Goal: Information Seeking & Learning: Learn about a topic

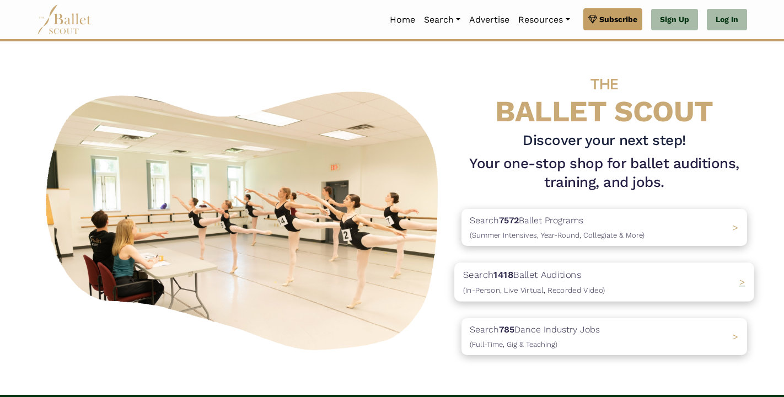
click at [561, 273] on p "Search 1418 Ballet Auditions (In-Person, Live Virtual, Recorded Video)" at bounding box center [534, 283] width 142 height 30
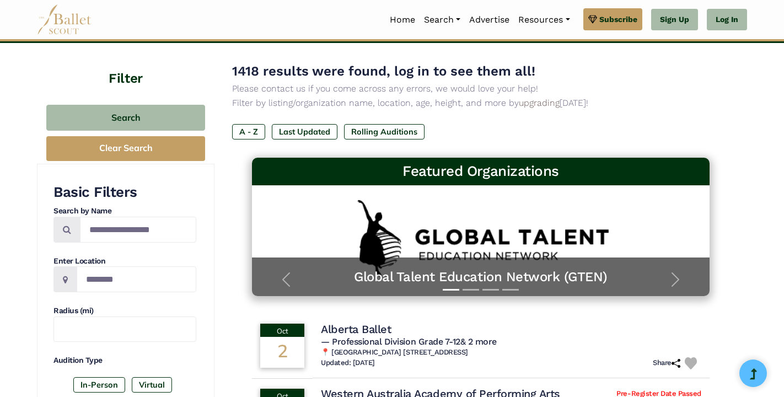
scroll to position [61, 0]
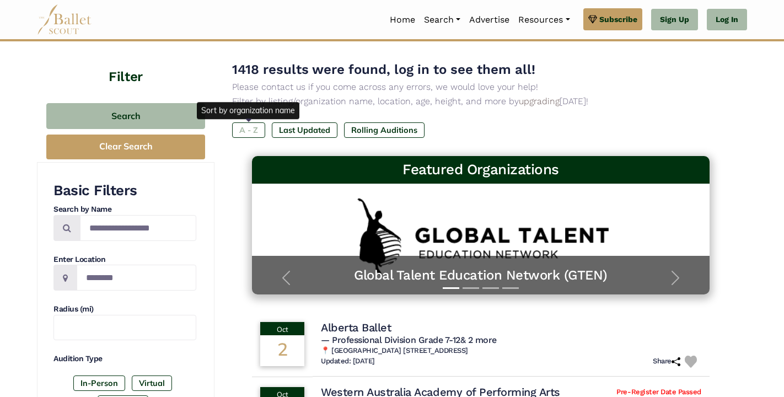
click at [248, 129] on label "A - Z" at bounding box center [248, 129] width 33 height 15
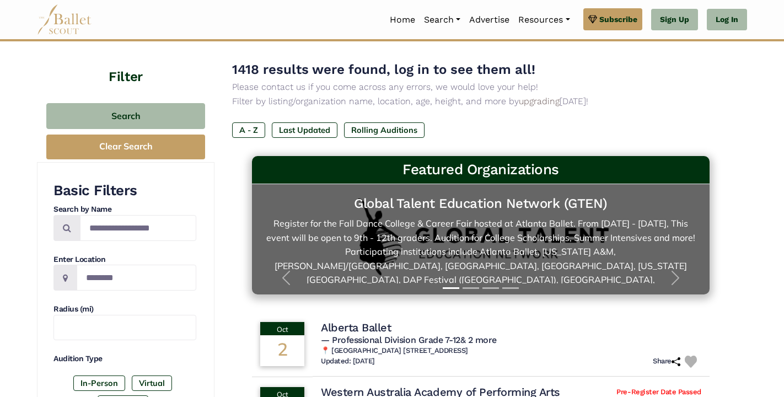
scroll to position [74, 0]
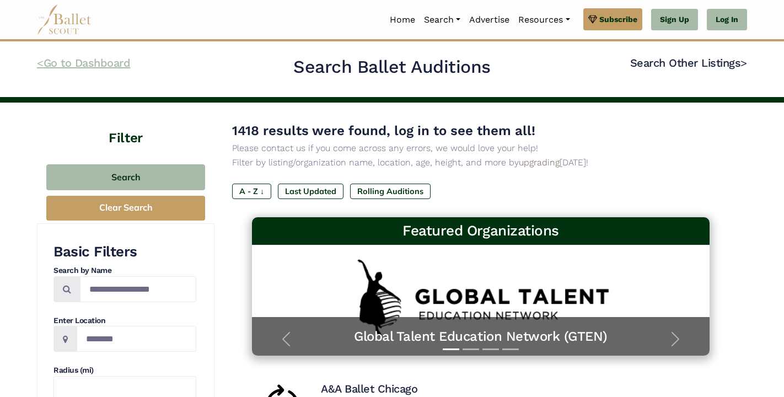
click at [38, 67] on code "<" at bounding box center [40, 63] width 7 height 14
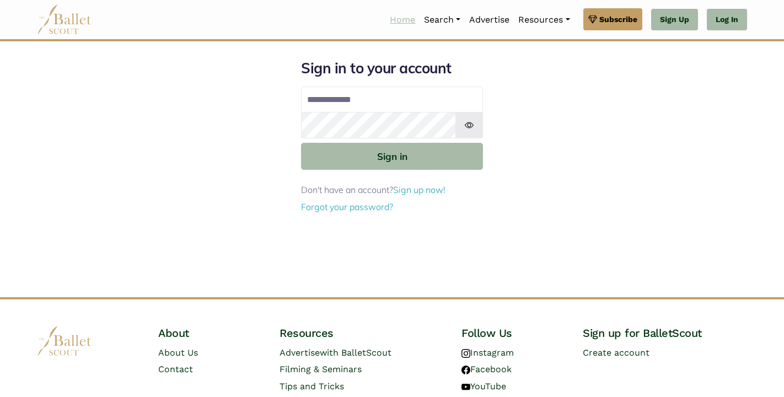
click at [398, 26] on link "Home" at bounding box center [403, 19] width 34 height 23
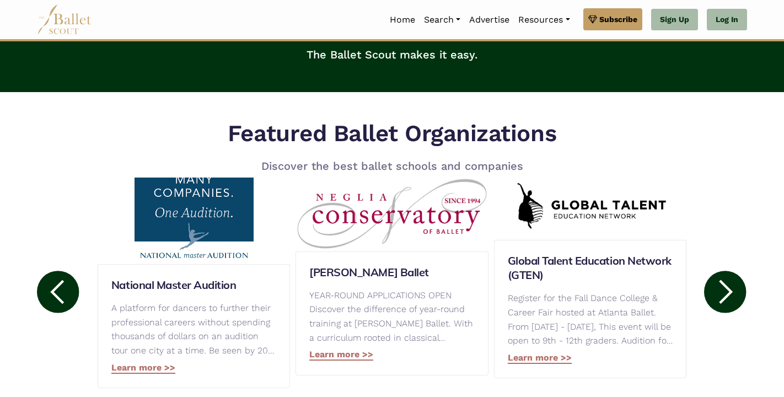
scroll to position [465, 0]
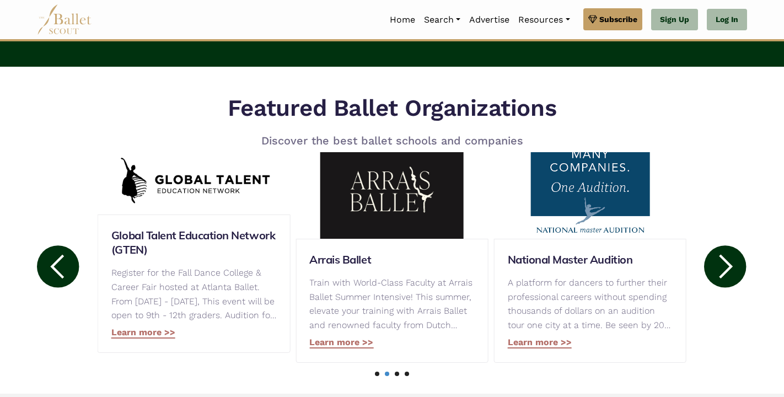
click at [65, 268] on circle at bounding box center [58, 266] width 42 height 42
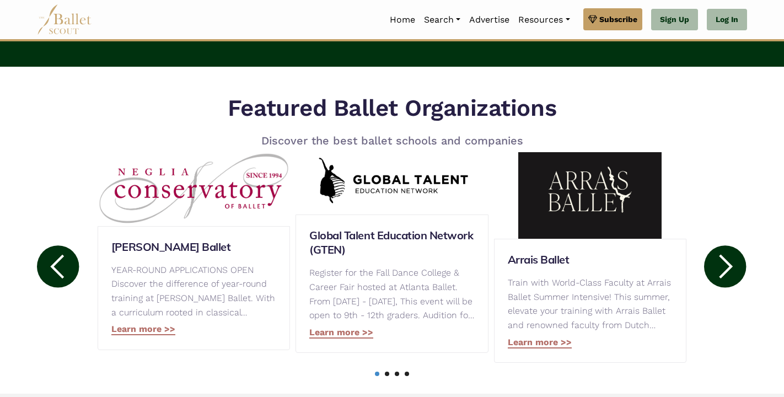
click at [65, 268] on circle at bounding box center [58, 266] width 42 height 42
click at [58, 283] on circle at bounding box center [58, 266] width 42 height 42
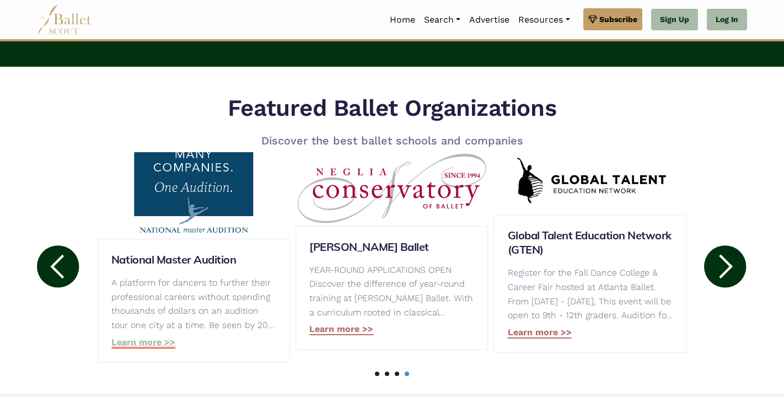
click at [143, 344] on link "Learn more >>" at bounding box center [143, 343] width 64 height 12
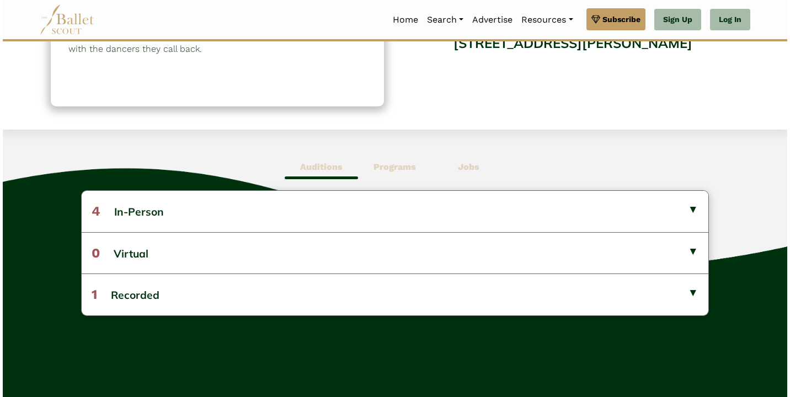
scroll to position [206, 0]
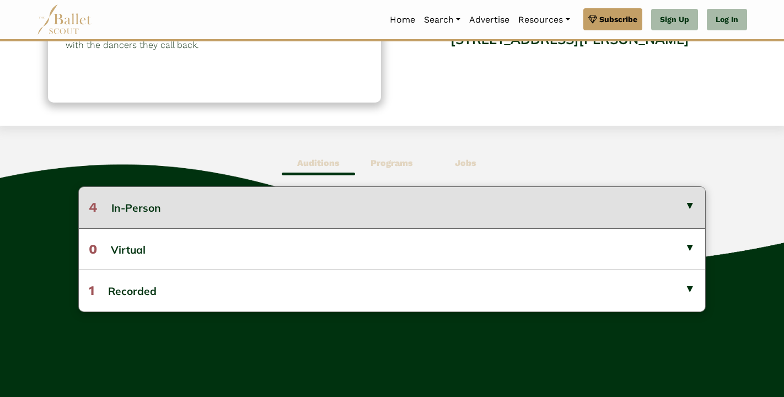
click at [687, 210] on button "4 In-Person" at bounding box center [392, 207] width 627 height 41
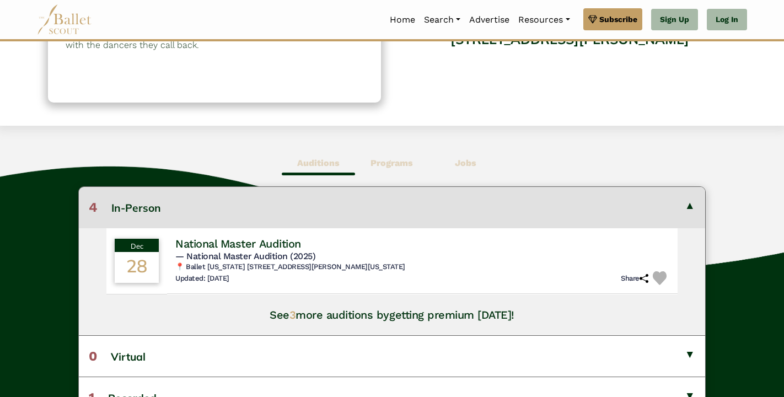
click at [403, 168] on span "Programs" at bounding box center [391, 163] width 73 height 25
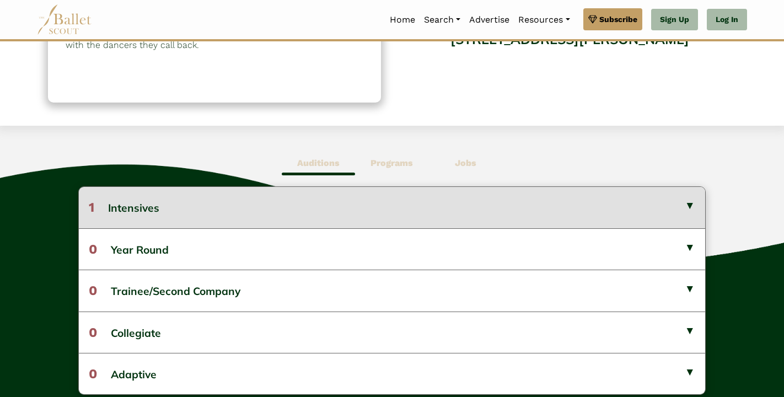
click at [292, 199] on button "1 Intensives" at bounding box center [392, 207] width 627 height 41
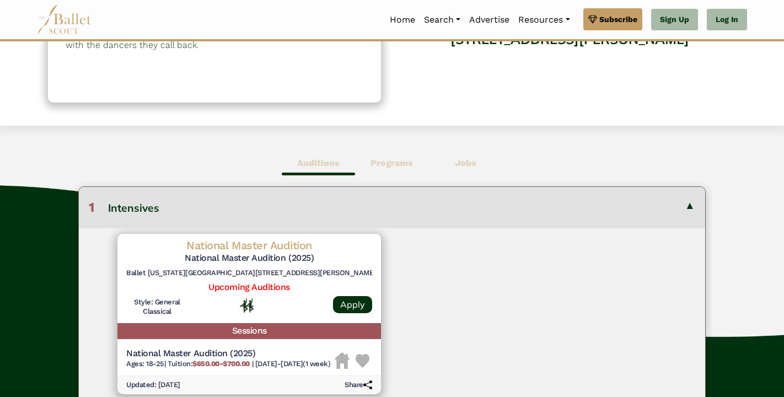
click at [319, 163] on b "Auditions" at bounding box center [318, 163] width 42 height 10
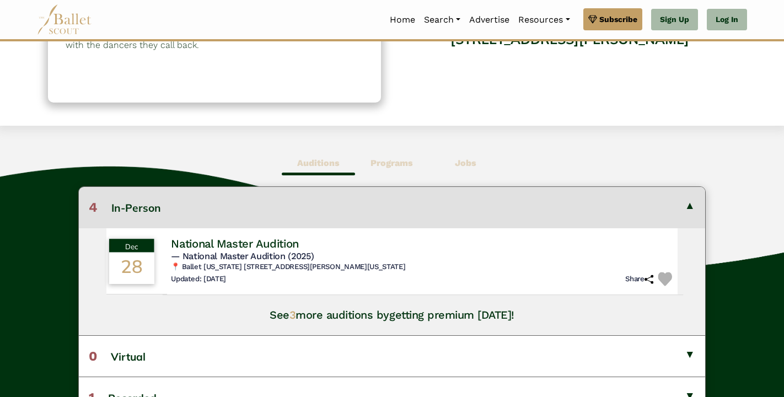
click at [266, 259] on span "— National Master Audition (2025)" at bounding box center [242, 255] width 143 height 10
